Goal: Task Accomplishment & Management: Use online tool/utility

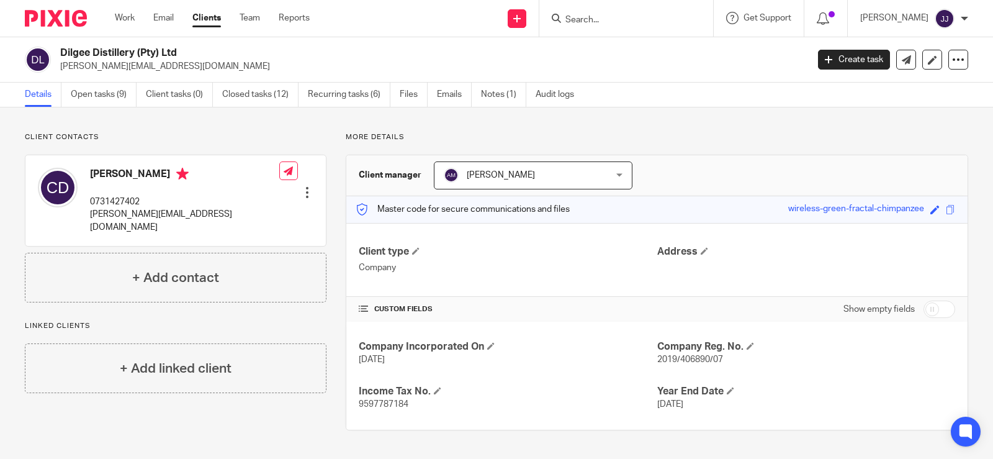
click at [622, 27] on div at bounding box center [626, 18] width 174 height 37
click at [644, 27] on div at bounding box center [626, 18] width 174 height 37
click at [644, 20] on input "Search" at bounding box center [620, 20] width 112 height 11
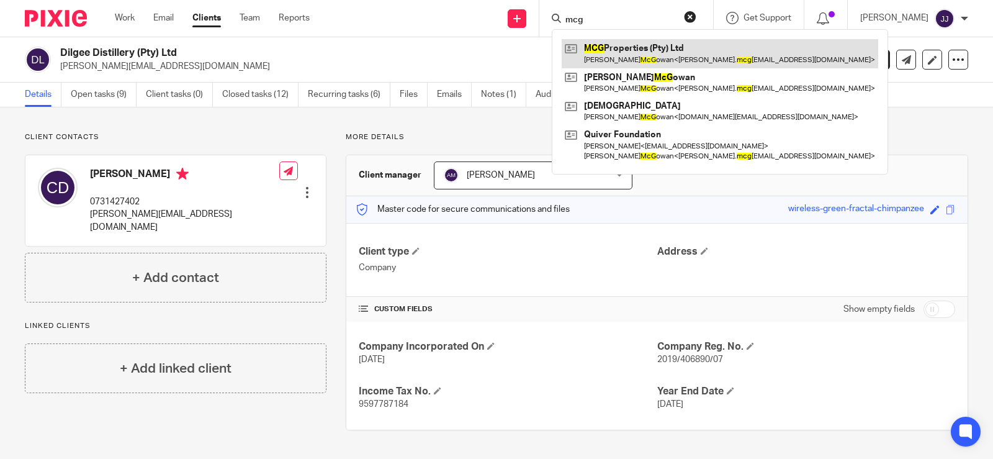
type input "mcg"
click at [635, 53] on link at bounding box center [720, 53] width 317 height 29
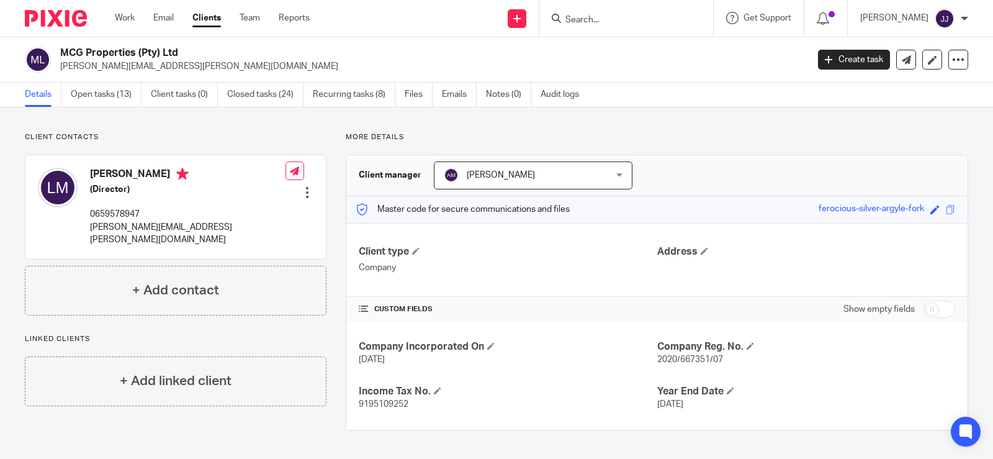
click at [687, 357] on span "2020/667351/07" at bounding box center [690, 359] width 66 height 9
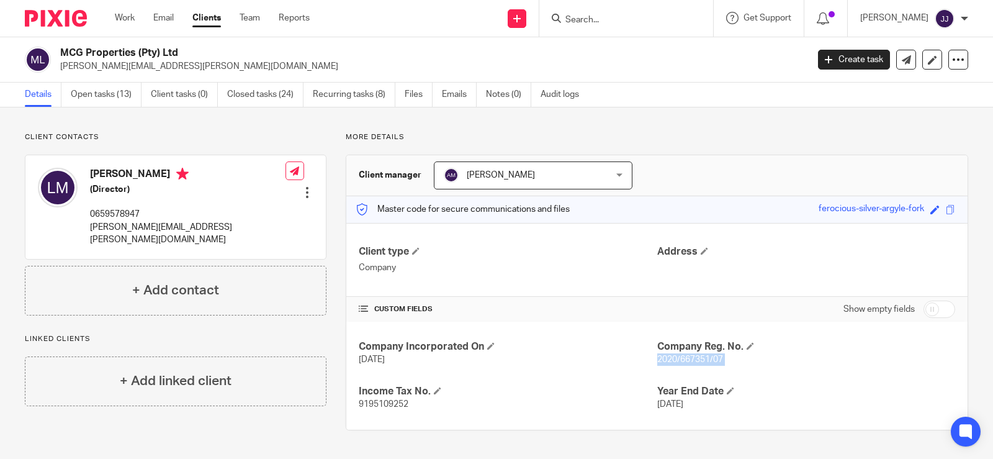
click at [687, 357] on span "2020/667351/07" at bounding box center [690, 359] width 66 height 9
click at [732, 361] on p "2020/667351/07" at bounding box center [806, 359] width 298 height 12
click at [688, 362] on span "2020/667351/07" at bounding box center [690, 359] width 66 height 9
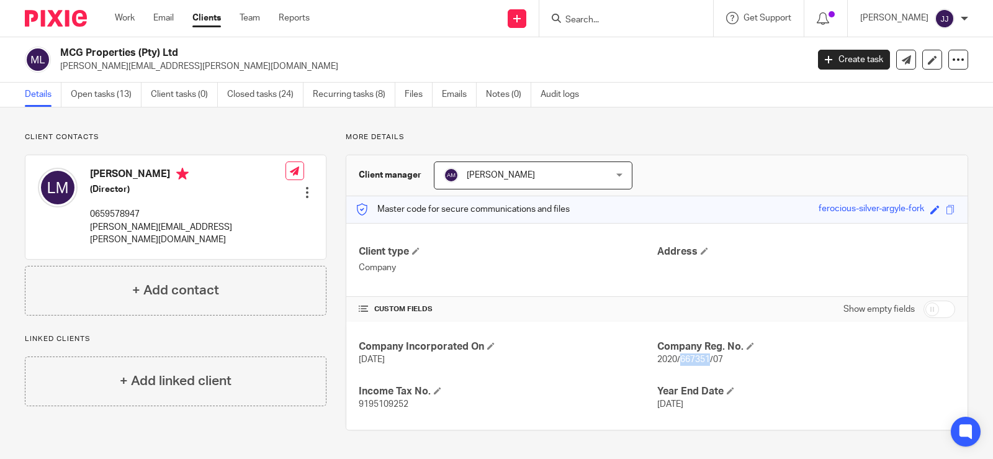
click at [688, 362] on span "2020/667351/07" at bounding box center [690, 359] width 66 height 9
copy span "667351"
click at [583, 26] on form at bounding box center [630, 19] width 132 height 16
drag, startPoint x: 583, startPoint y: 25, endPoint x: 570, endPoint y: 15, distance: 16.9
click at [583, 25] on input "Search" at bounding box center [620, 20] width 112 height 11
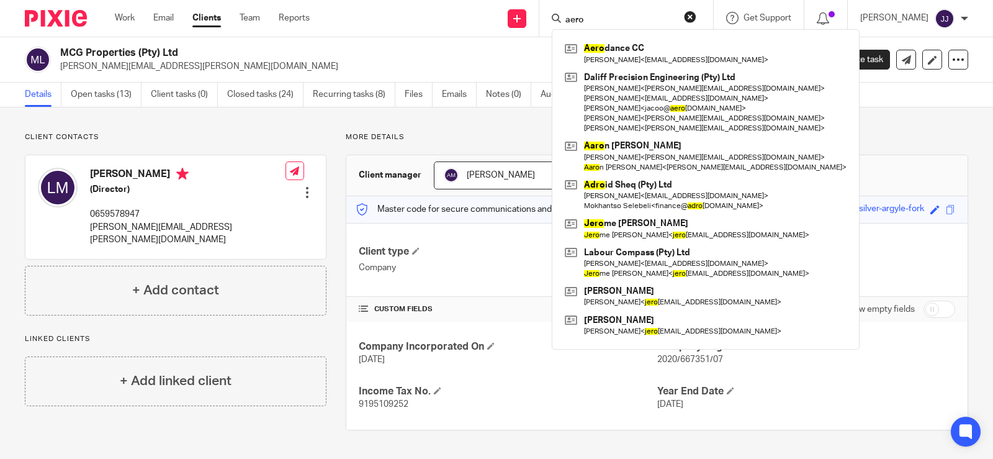
type input "aero"
click at [821, 236] on div "Client type Company Address" at bounding box center [656, 260] width 621 height 74
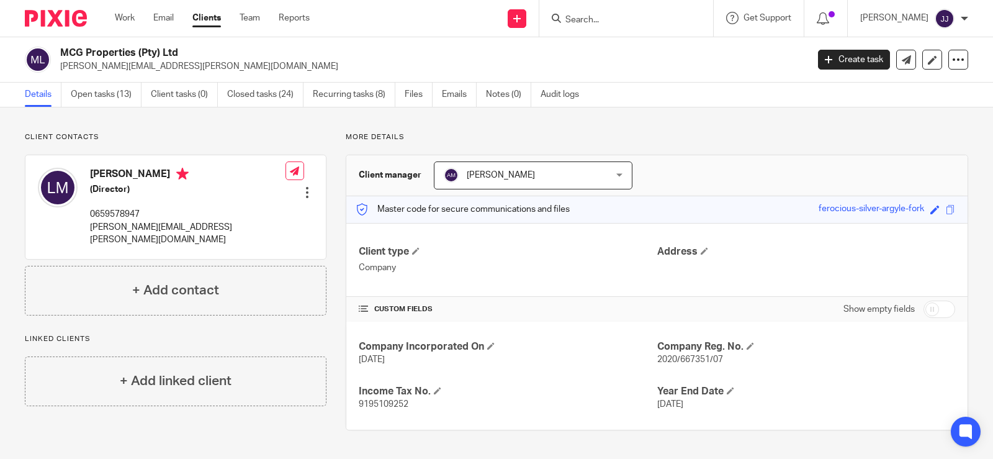
click at [618, 9] on div at bounding box center [626, 18] width 174 height 37
click at [596, 19] on input "Search" at bounding box center [620, 20] width 112 height 11
click at [600, 21] on input "Search" at bounding box center [620, 20] width 112 height 11
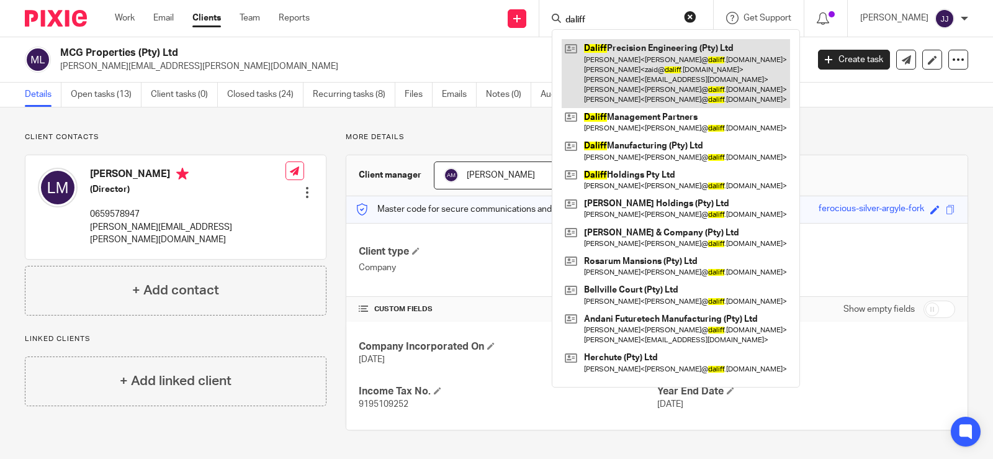
type input "daliff"
click at [654, 74] on link at bounding box center [676, 73] width 228 height 69
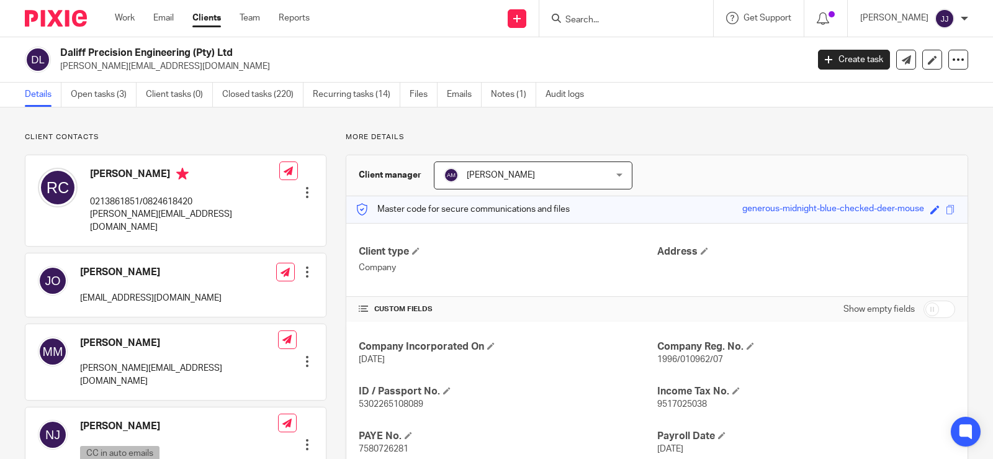
click at [694, 359] on span "1996/010962/07" at bounding box center [690, 359] width 66 height 9
copy span "010962"
click at [771, 351] on h4 "Company Reg. No." at bounding box center [806, 346] width 298 height 13
click at [700, 359] on span "1996/010962/07" at bounding box center [690, 359] width 66 height 9
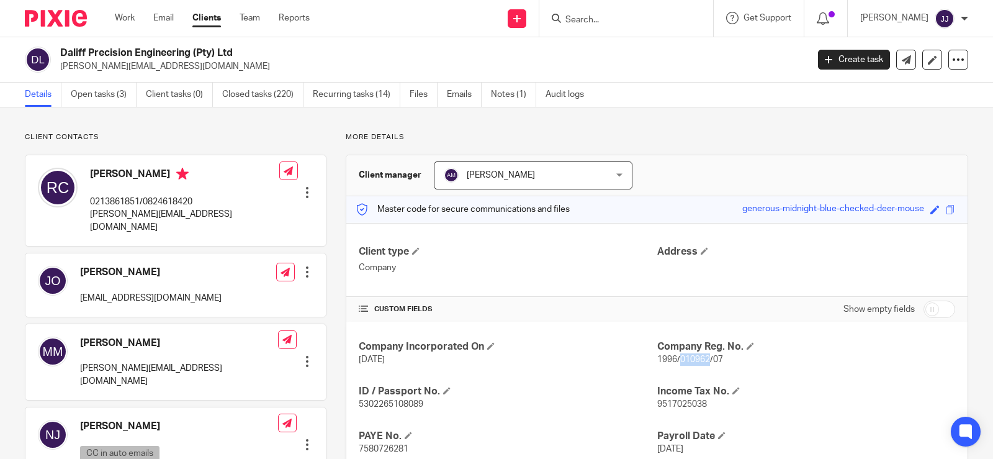
click at [700, 359] on span "1996/010962/07" at bounding box center [690, 359] width 66 height 9
copy p "1996/010962/07"
click at [614, 21] on input "Search" at bounding box center [620, 20] width 112 height 11
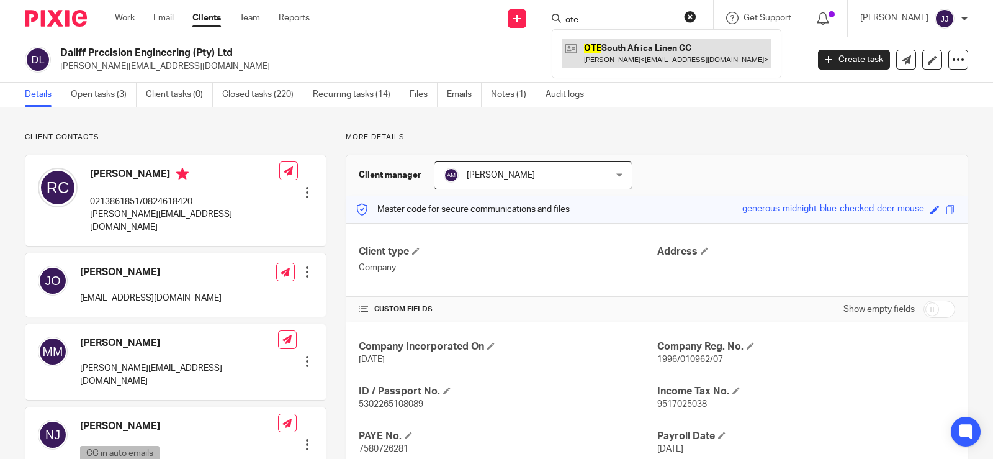
type input "ote"
click at [614, 63] on link at bounding box center [667, 53] width 210 height 29
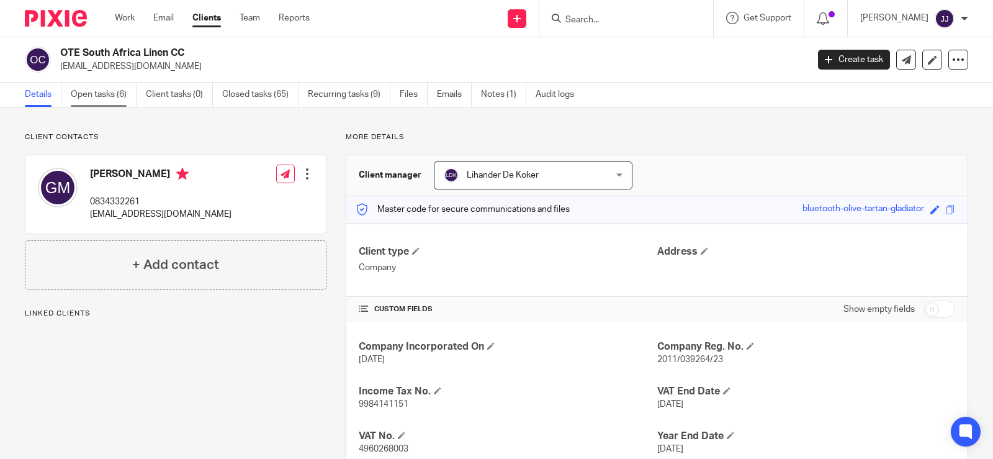
click at [82, 89] on link "Open tasks (6)" at bounding box center [104, 95] width 66 height 24
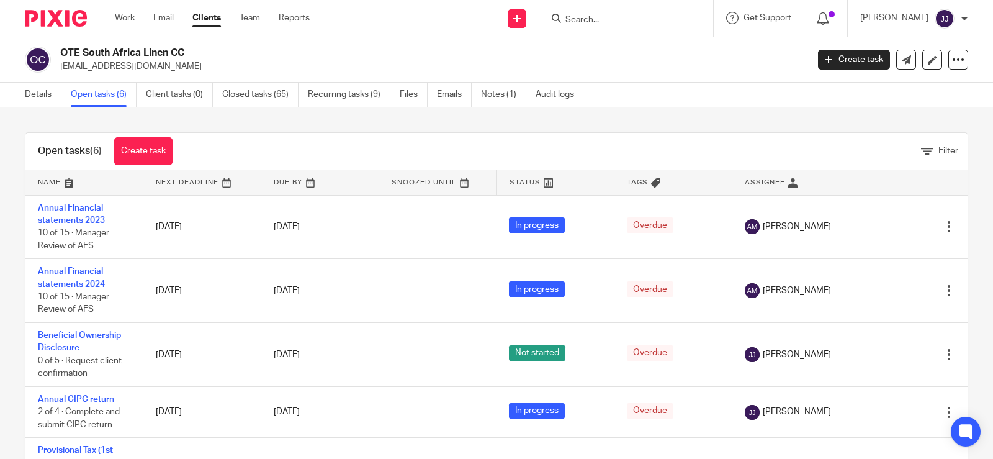
click at [582, 17] on input "Search" at bounding box center [620, 20] width 112 height 11
click at [583, 19] on input "Search" at bounding box center [620, 20] width 112 height 11
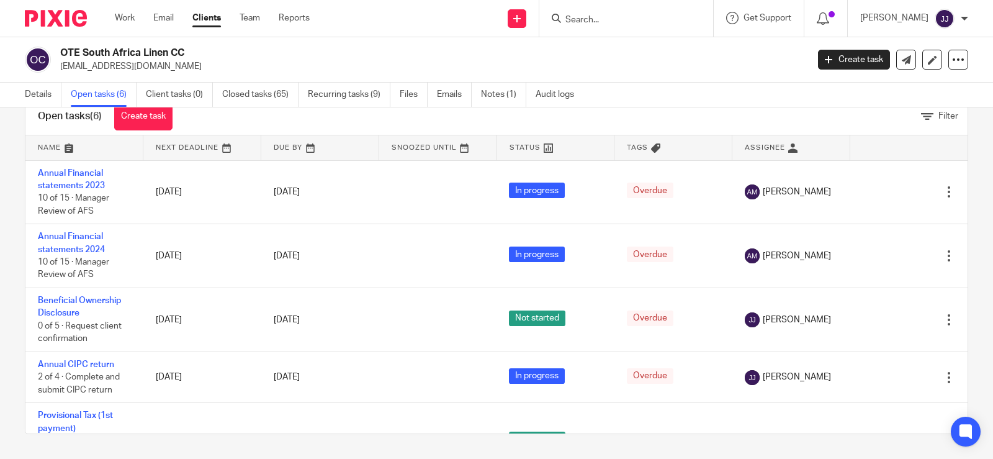
click at [623, 20] on input "Search" at bounding box center [620, 20] width 112 height 11
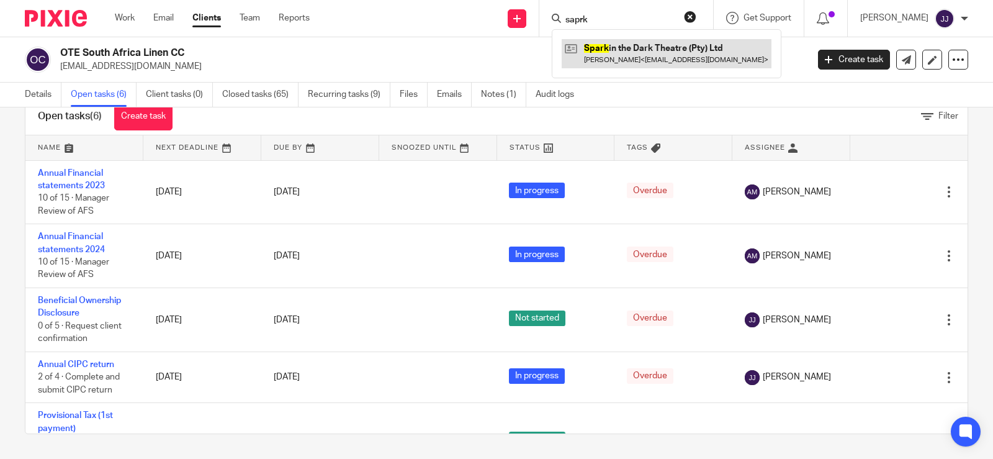
type input "saprk"
click at [624, 49] on link at bounding box center [667, 53] width 210 height 29
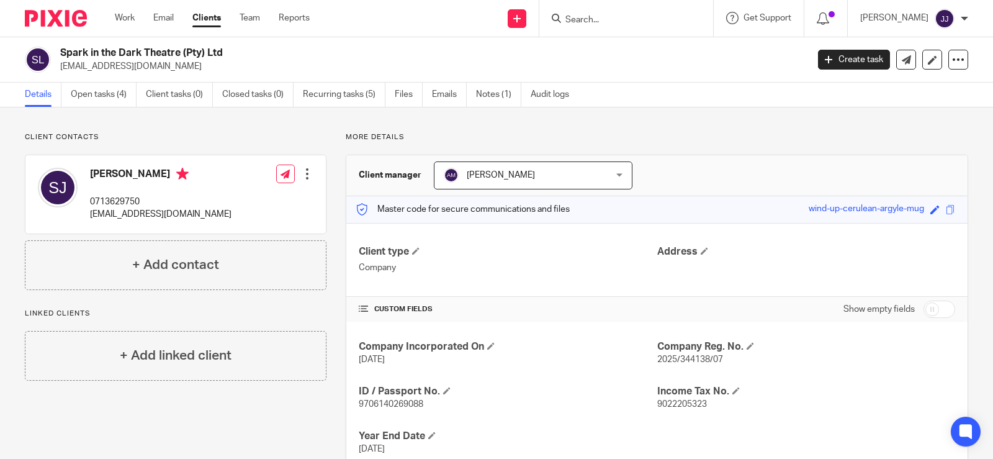
click at [691, 355] on span "2025/344138/07" at bounding box center [690, 359] width 66 height 9
drag, startPoint x: 691, startPoint y: 355, endPoint x: 798, endPoint y: 402, distance: 115.9
click at [797, 402] on p "9022205323" at bounding box center [806, 404] width 298 height 12
click at [128, 50] on h2 "Spark in the Dark Theatre (Pty) Ltd" at bounding box center [355, 53] width 591 height 13
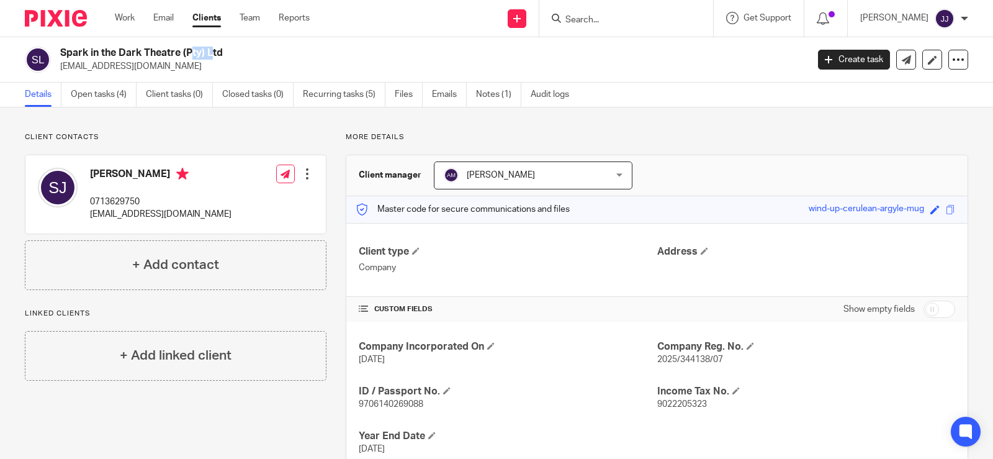
click at [128, 50] on h2 "Spark in the Dark Theatre (Pty) Ltd" at bounding box center [355, 53] width 591 height 13
copy div "Spark in the Dark Theatre (Pty) Ltd"
click at [675, 400] on span "9022205323" at bounding box center [682, 404] width 50 height 9
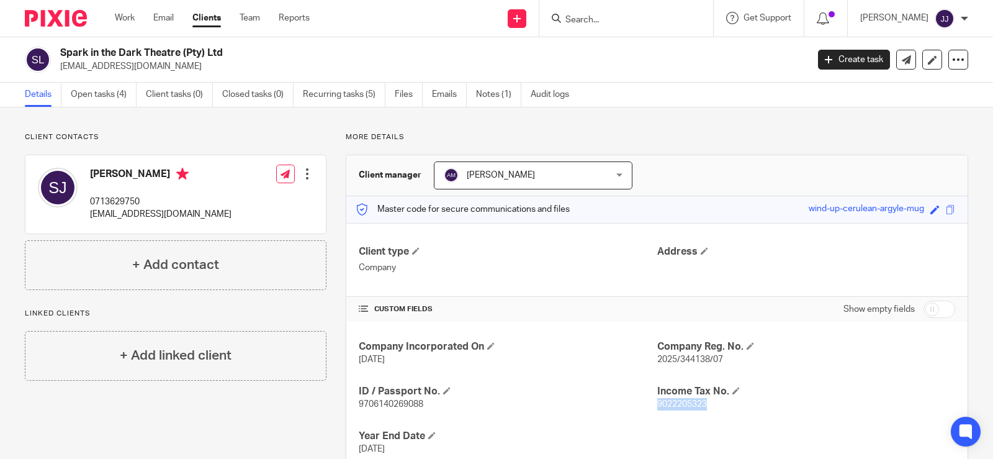
copy span "9022205323"
click at [673, 366] on div "Company Incorporated On [DATE] Company Reg. No. 2025/344138/07 ID / Passport No…" at bounding box center [656, 398] width 621 height 152
click at [672, 367] on div "Company Incorporated On 25 Apr 2025 Company Reg. No. 2025/344138/07 ID / Passpo…" at bounding box center [656, 398] width 621 height 152
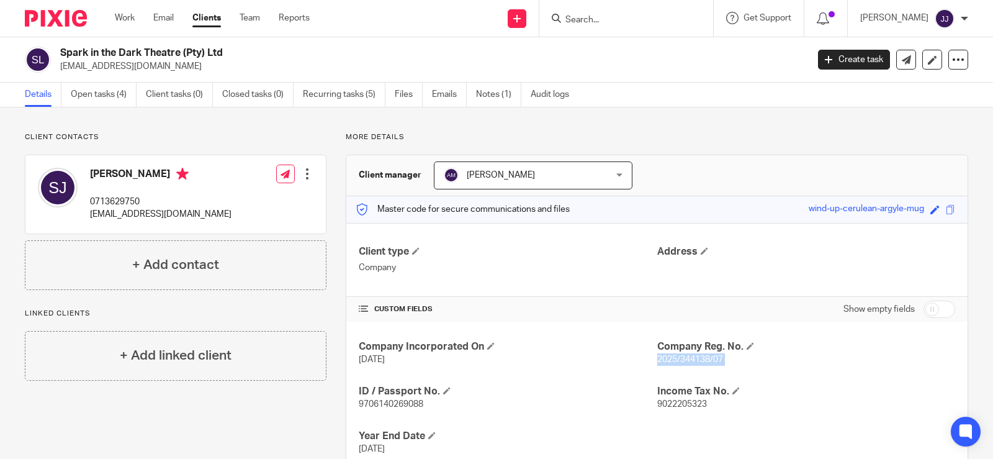
copy p "2025/344138/07"
click at [495, 96] on link "Notes (1)" at bounding box center [498, 95] width 45 height 24
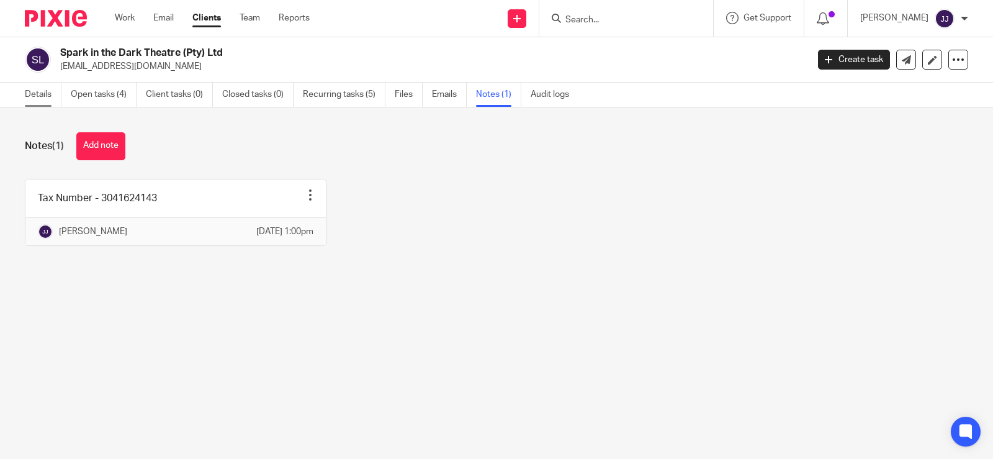
click at [37, 96] on link "Details" at bounding box center [43, 95] width 37 height 24
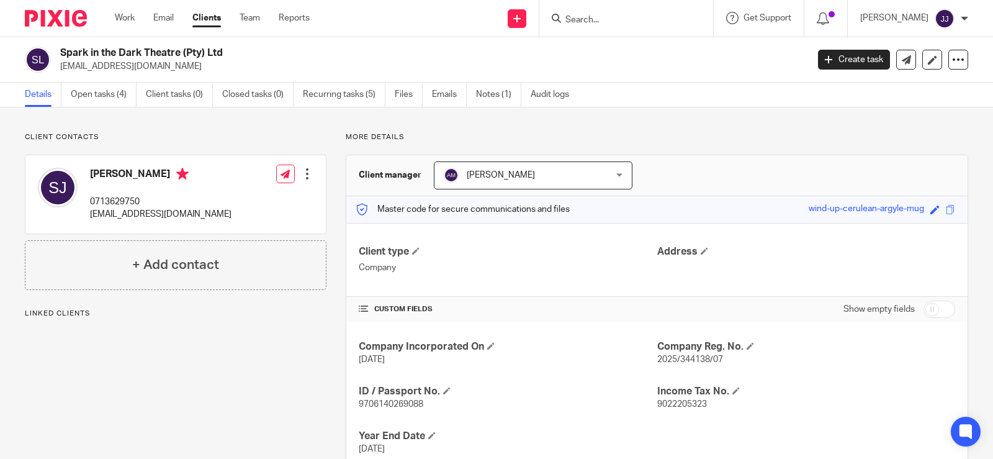
click at [389, 402] on span "9706140269088" at bounding box center [391, 404] width 65 height 9
copy span "9706140269088"
click at [78, 91] on link "Open tasks (4)" at bounding box center [104, 95] width 66 height 24
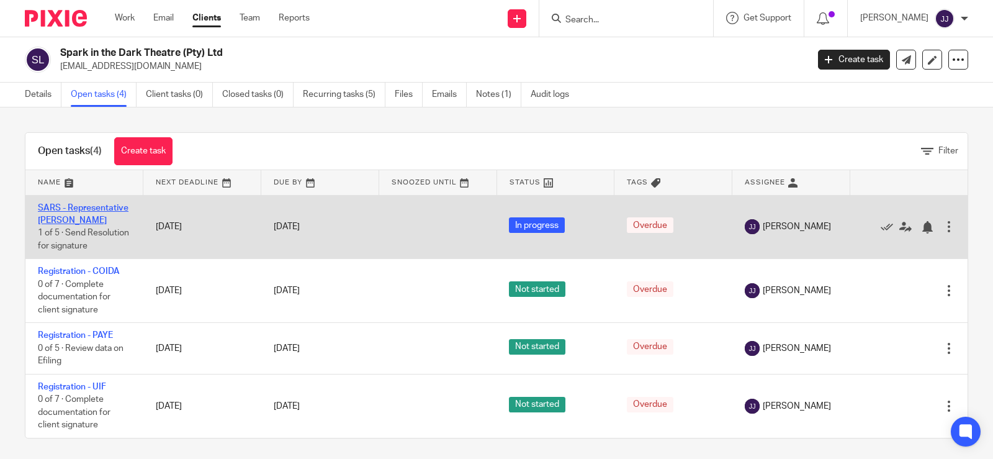
click at [89, 205] on link "SARS - Representative [PERSON_NAME]" at bounding box center [83, 214] width 91 height 21
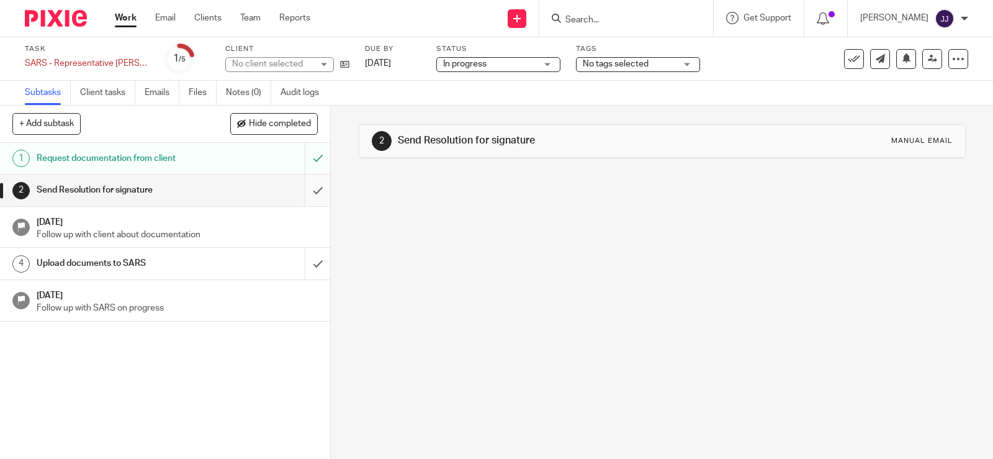
click at [300, 182] on input "submit" at bounding box center [165, 189] width 330 height 31
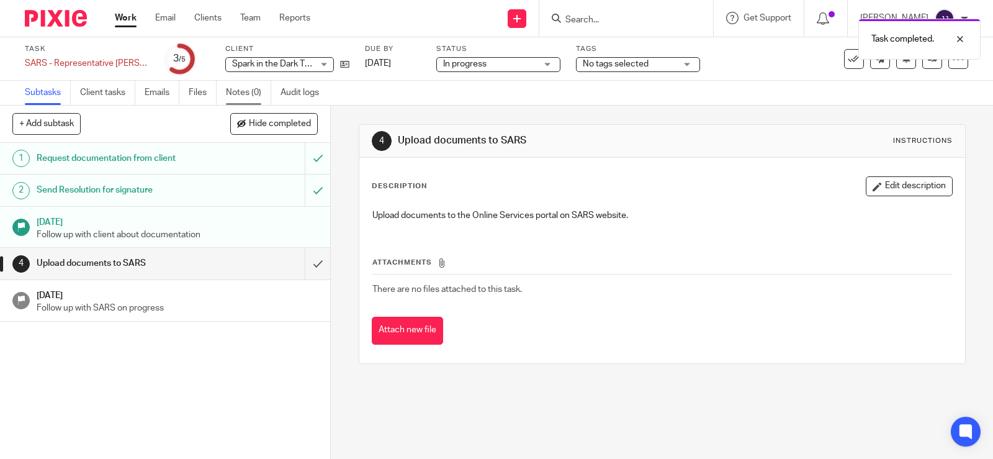
click at [240, 89] on link "Notes (0)" at bounding box center [248, 93] width 45 height 24
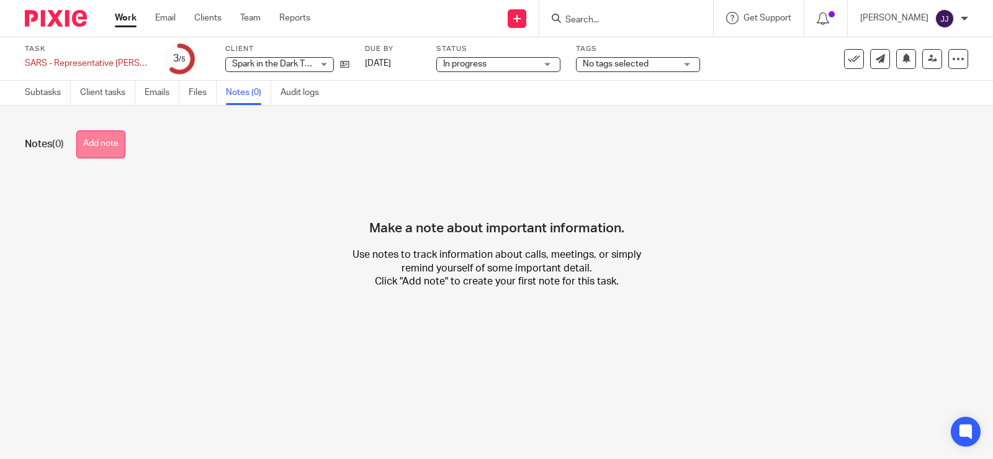
click at [120, 146] on button "Add note" at bounding box center [100, 144] width 49 height 28
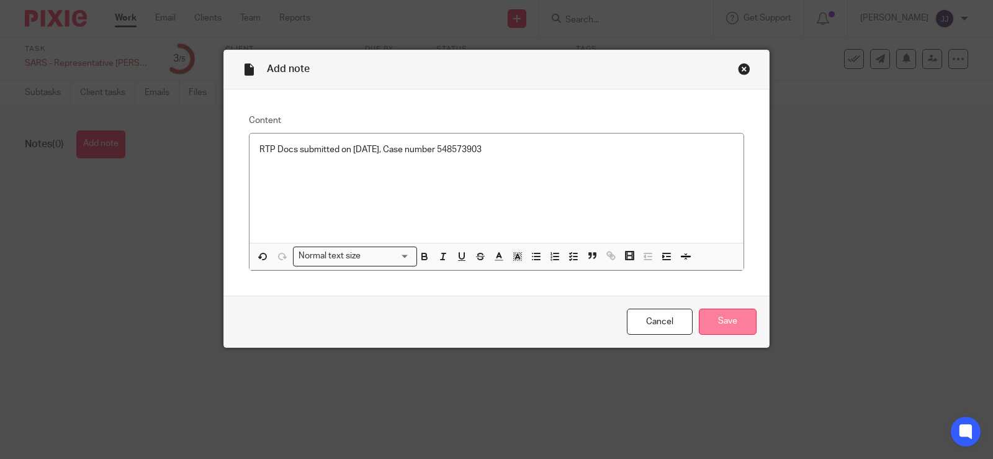
click at [714, 313] on input "Save" at bounding box center [728, 321] width 58 height 27
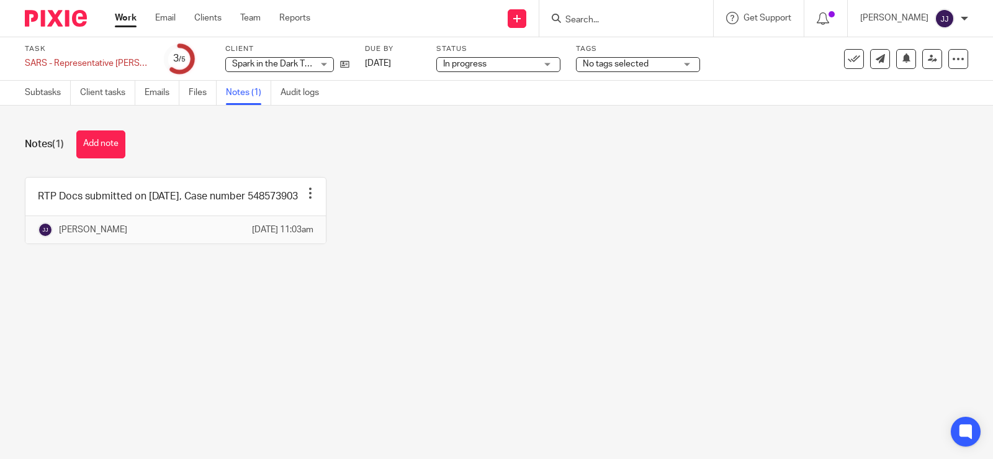
click at [587, 16] on input "Search" at bounding box center [620, 20] width 112 height 11
